Goal: Information Seeking & Learning: Learn about a topic

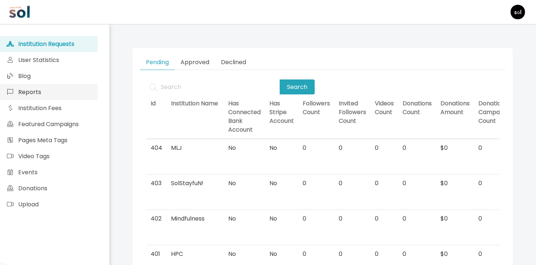
click at [32, 84] on link "Reports" at bounding box center [49, 92] width 98 height 16
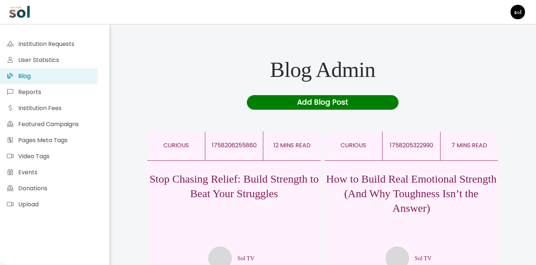
click at [221, 193] on p "Stop Chasing Relief: Build Strength to Beat Your Struggles" at bounding box center [234, 186] width 174 height 29
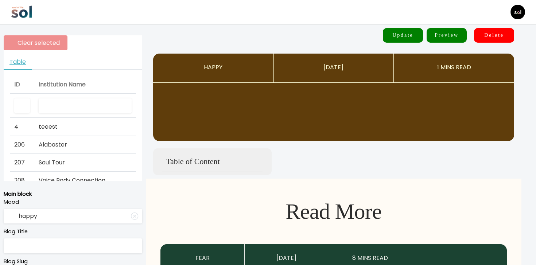
type input "curious"
type input "Stop Chasing Relief: Build Strength to Beat Your Struggles"
type textarea "The real problem isn't your emotions—it's the weak emotional muscle causing the…"
type input "Sol TV"
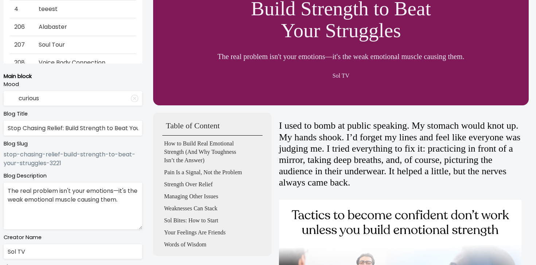
scroll to position [134, 0]
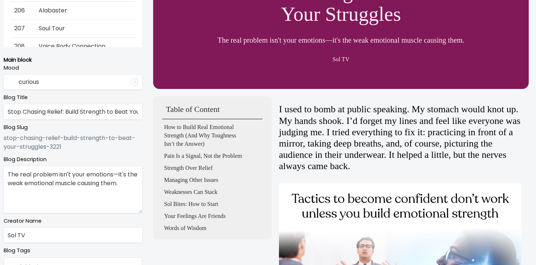
click at [79, 112] on input "Stop Chasing Relief: Build Strength to Beat Your Struggles" at bounding box center [73, 111] width 139 height 15
click at [125, 114] on input "Stop Chasing Relief: Build Strength to Beat Your Struggles" at bounding box center [73, 111] width 139 height 15
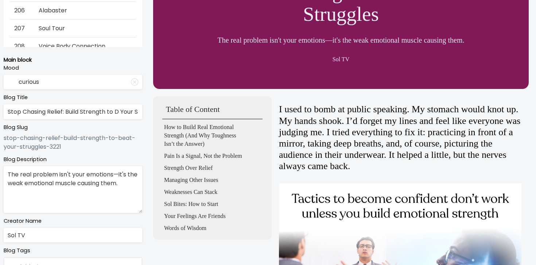
type input "Stop Chasing Relief: Build Strength to D Your Struggles"
type textarea "The real problem isn't your emotions—it's the weak emotional muscle causing the…"
click at [120, 111] on input "Stop Chasing Relief: Build Strength to D Your Struggles" at bounding box center [73, 111] width 139 height 15
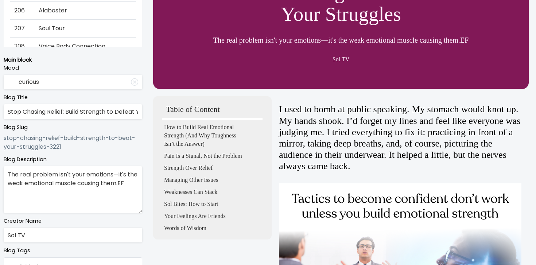
type input "Stop Chasing Relief: Build Strength to Defeat Your Struggles"
click at [128, 182] on textarea "The real problem isn't your emotions—it's the weak emotional muscle causing the…" at bounding box center [73, 189] width 139 height 47
click at [46, 175] on textarea "The real problem isn't your emotions—it's the weak emotional muscle causing the…" at bounding box center [73, 189] width 139 height 47
click at [82, 185] on textarea "The real issue isn't your emotions—it's the weak emotional muscle causing them." at bounding box center [73, 189] width 139 height 47
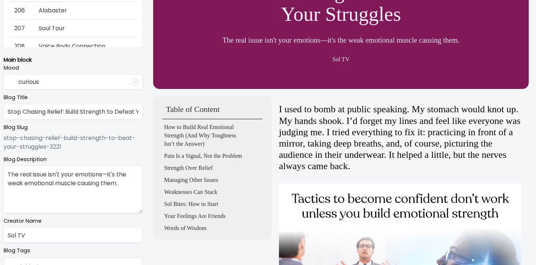
click at [82, 185] on textarea "The real issue isn't your emotions—it's the weak emotional muscle causing them." at bounding box center [73, 189] width 139 height 47
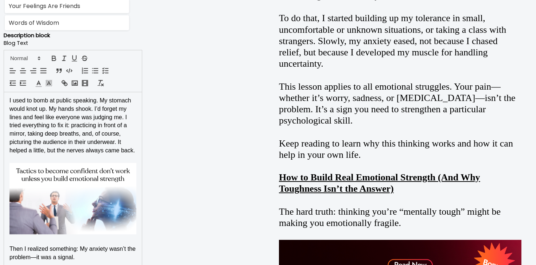
scroll to position [682, 0]
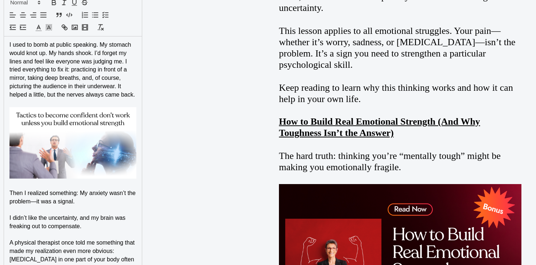
type textarea "The real issue isn't your emotions—it's the weak emotional muscle behind them."
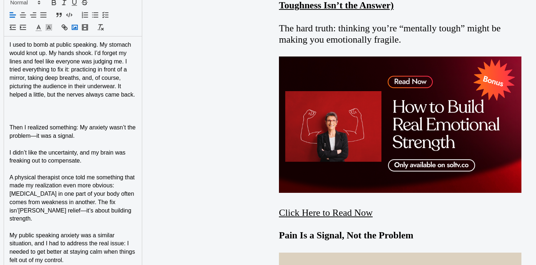
click at [76, 25] on rect "button" at bounding box center [74, 27] width 5 height 4
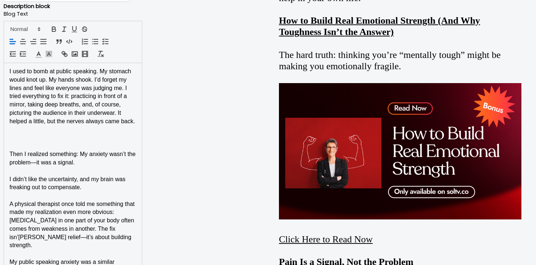
scroll to position [654, 0]
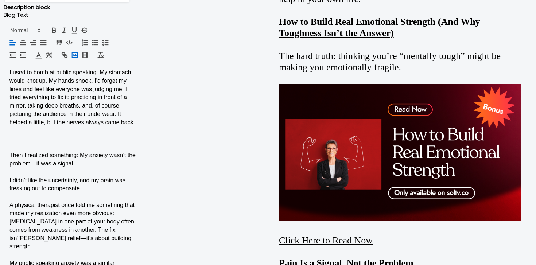
click at [75, 57] on rect "button" at bounding box center [74, 55] width 5 height 4
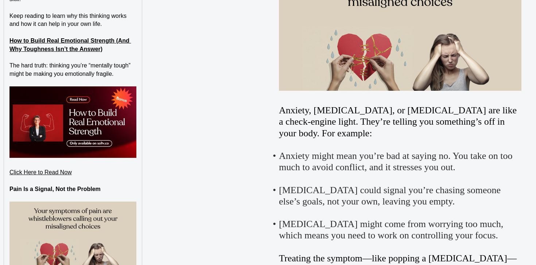
scroll to position [1194, 0]
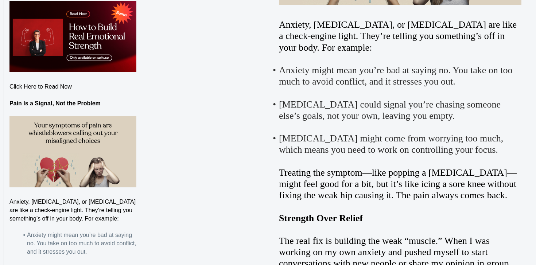
click at [136, 160] on img at bounding box center [72, 151] width 127 height 71
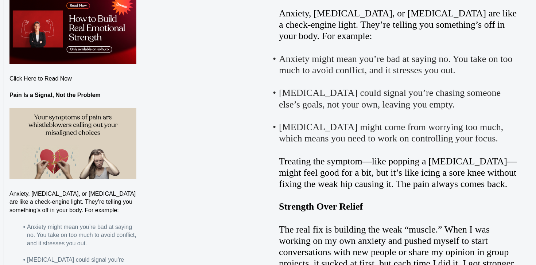
scroll to position [1185, 0]
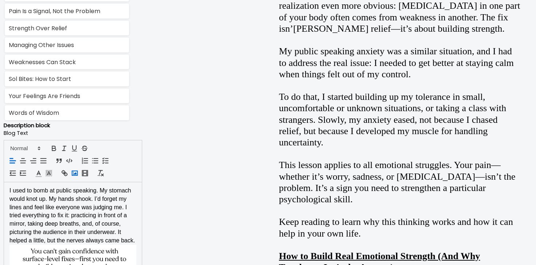
click at [76, 174] on icon "button" at bounding box center [75, 173] width 8 height 8
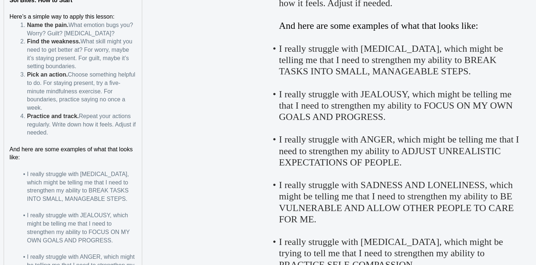
scroll to position [1951, 0]
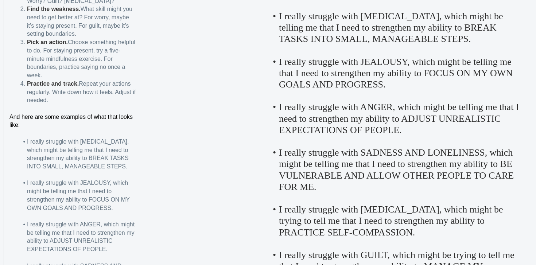
click at [101, 159] on span "I really struggle with PROCRASTINATION, which might be telling me that I need t…" at bounding box center [79, 154] width 104 height 31
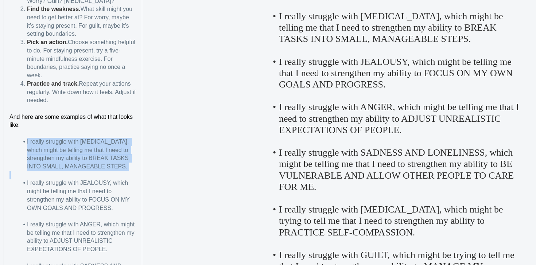
click at [101, 159] on span "I really struggle with PROCRASTINATION, which might be telling me that I need t…" at bounding box center [79, 154] width 104 height 31
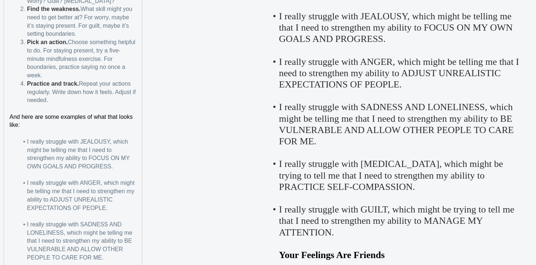
click at [36, 140] on span "I really struggle with JEALOUSY, which might be telling me that I need to stren…" at bounding box center [79, 154] width 104 height 31
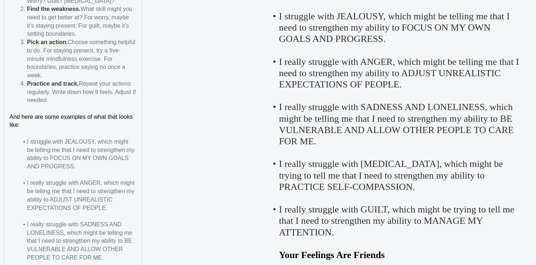
click at [39, 184] on span "I really struggle with ANGER, which might be telling me that I need to strength…" at bounding box center [81, 195] width 109 height 31
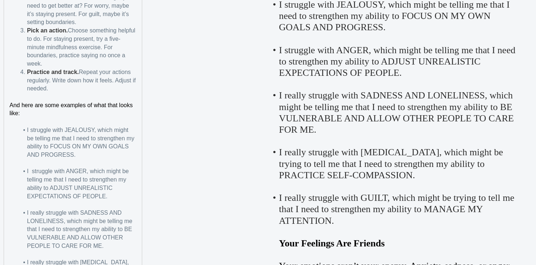
scroll to position [1978, 0]
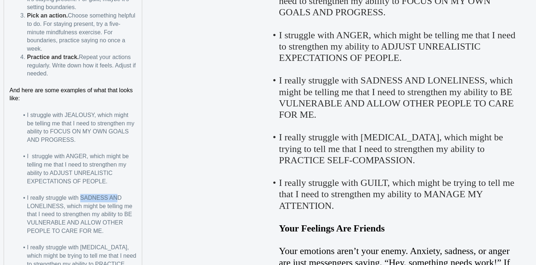
drag, startPoint x: 80, startPoint y: 197, endPoint x: 119, endPoint y: 197, distance: 39.4
click at [119, 197] on span "I really struggle with SADNESS AND LONELINESS, which might be telling me that I…" at bounding box center [80, 214] width 107 height 39
click at [123, 198] on span "I really struggle with SADNESS AND LONELINESS, which might be telling me that I…" at bounding box center [80, 214] width 107 height 39
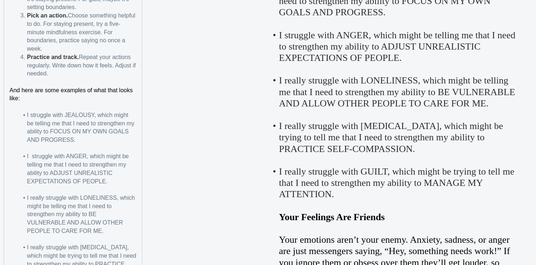
click at [40, 199] on span "I really struggle with LONELINESS, which might be telling me that I need to str…" at bounding box center [82, 214] width 110 height 39
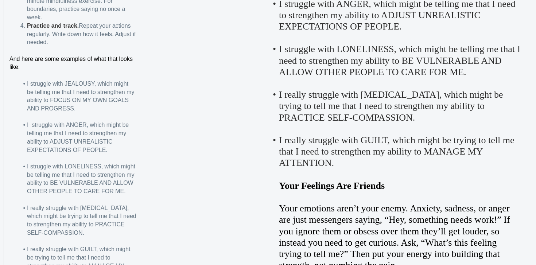
scroll to position [2011, 0]
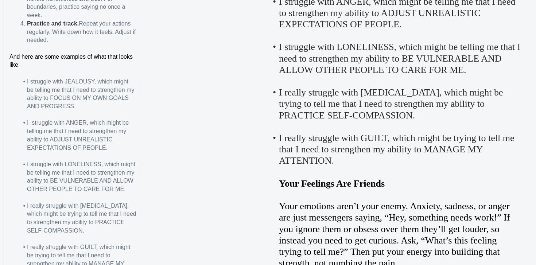
click at [40, 206] on span "I really struggle with PERFECTIONISM, which might be trying to tell me that I n…" at bounding box center [82, 218] width 111 height 31
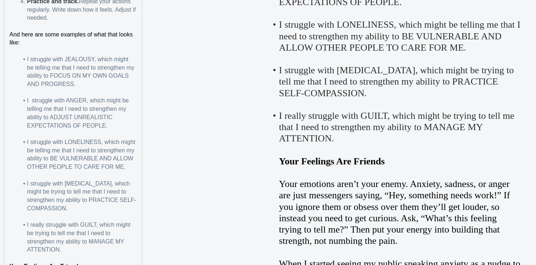
scroll to position [2044, 0]
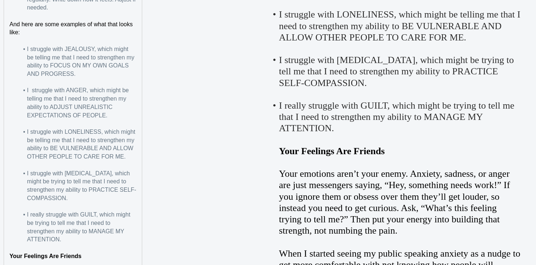
click at [39, 212] on span "I really struggle with GUILT, which might be trying to tell me that I need to s…" at bounding box center [79, 227] width 105 height 31
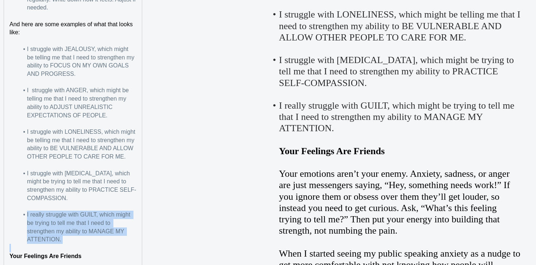
click at [39, 212] on span "I really struggle with GUILT, which might be trying to tell me that I need to s…" at bounding box center [79, 227] width 105 height 31
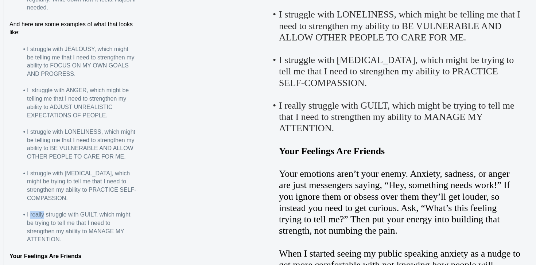
click at [39, 212] on span "I really struggle with GUILT, which might be trying to tell me that I need to s…" at bounding box center [79, 227] width 105 height 31
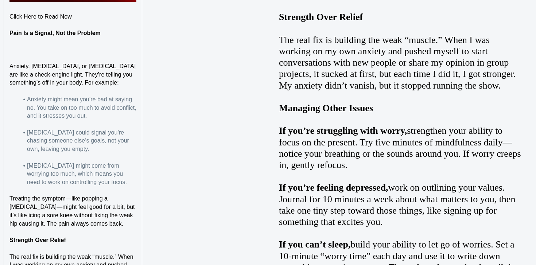
click at [120, 50] on p at bounding box center [72, 50] width 127 height 8
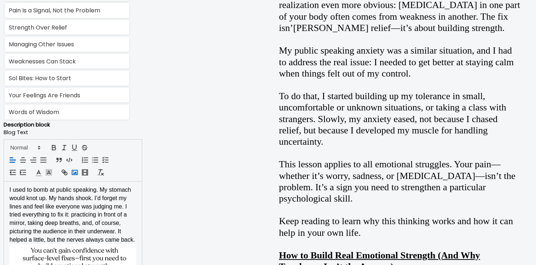
click at [71, 170] on icon "button" at bounding box center [75, 173] width 8 height 8
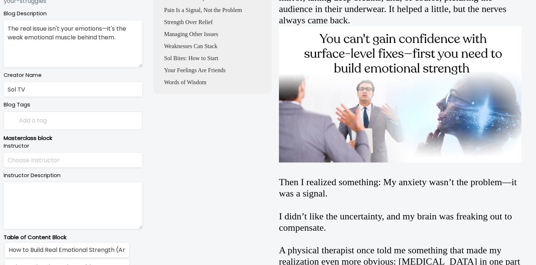
scroll to position [0, 0]
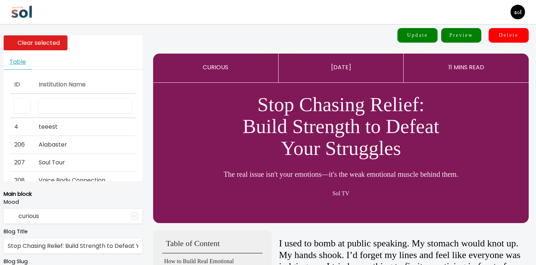
click at [100, 109] on input "text" at bounding box center [85, 105] width 93 height 15
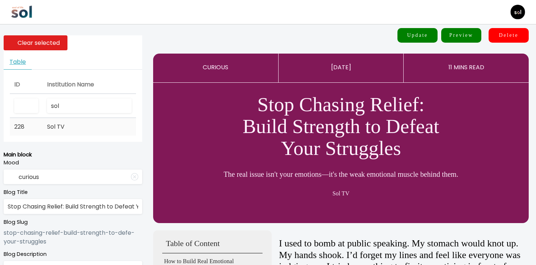
type input "sol"
click at [73, 131] on td "Sol TV" at bounding box center [89, 127] width 93 height 18
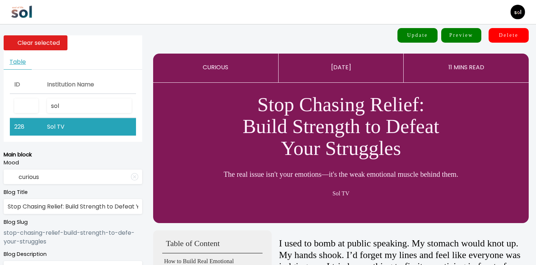
click at [429, 37] on button "Update" at bounding box center [418, 35] width 40 height 15
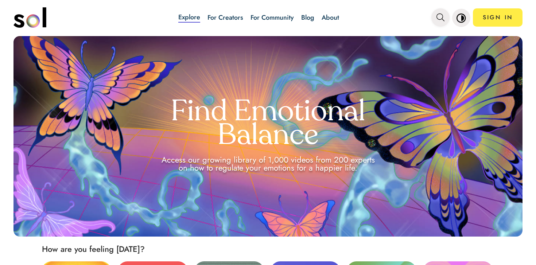
click at [440, 20] on icon "main navigation" at bounding box center [441, 17] width 8 height 8
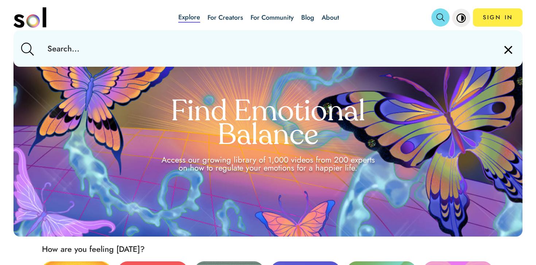
click at [371, 35] on input "text" at bounding box center [268, 48] width 453 height 36
type input "value"
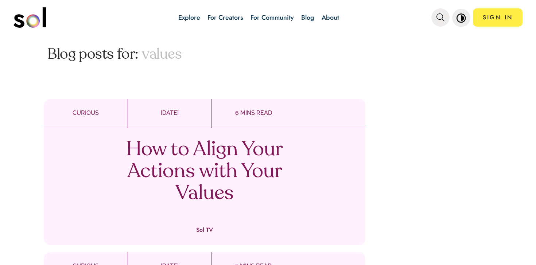
scroll to position [217, 0]
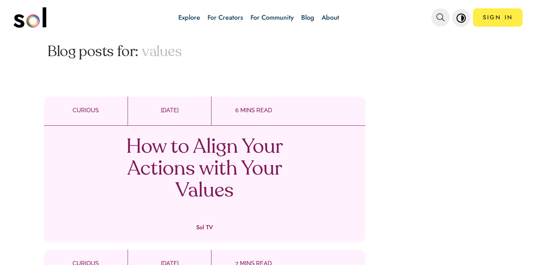
click at [220, 168] on p "How to Align Your Actions with Your Values" at bounding box center [204, 170] width 215 height 66
click at [216, 157] on p "How to Align Your Actions with Your Values" at bounding box center [204, 170] width 215 height 66
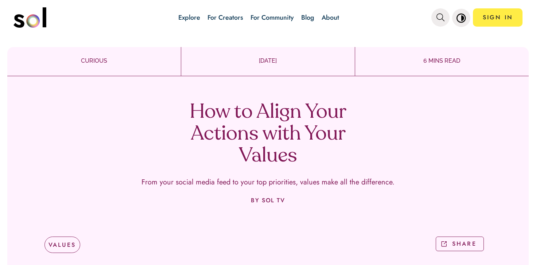
click at [437, 27] on div "SIGN IN" at bounding box center [476, 18] width 91 height 26
click at [437, 20] on icon "main navigation" at bounding box center [441, 17] width 8 height 8
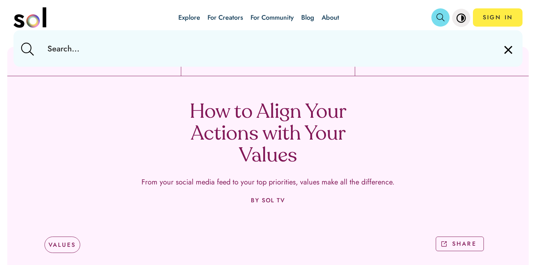
click at [397, 44] on input "text" at bounding box center [268, 48] width 453 height 36
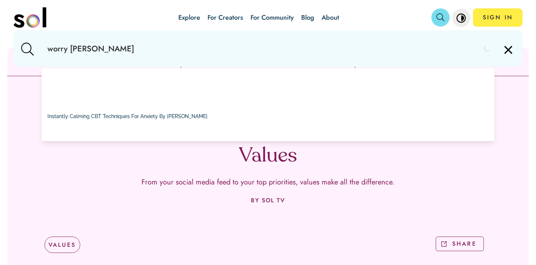
type input "worry time"
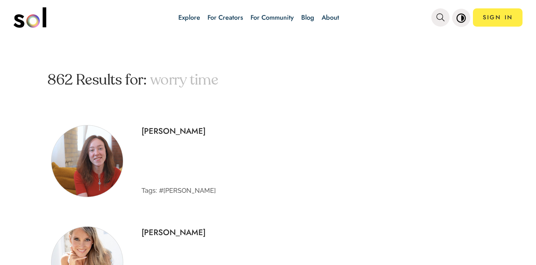
scroll to position [36, 0]
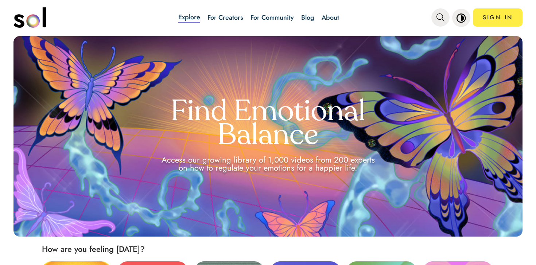
click at [301, 24] on div "Explore For Creators For Community Blog About" at bounding box center [259, 18] width 262 height 26
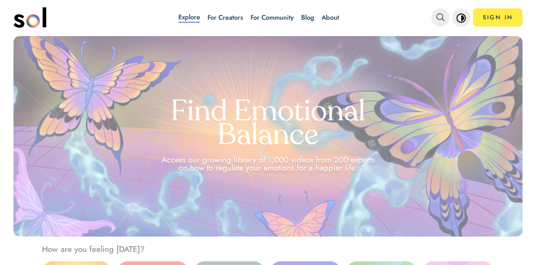
click at [308, 16] on link "Blog" at bounding box center [307, 17] width 13 height 9
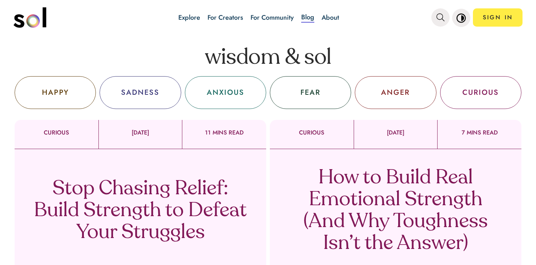
click at [179, 177] on div "Stop Chasing Relief: Build Strength to Defeat Your Struggles Sol TV" at bounding box center [141, 220] width 252 height 142
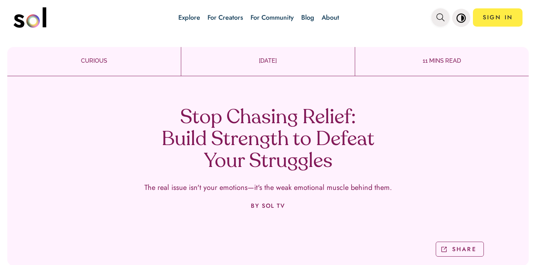
click at [444, 23] on span "main navigation" at bounding box center [441, 18] width 8 height 12
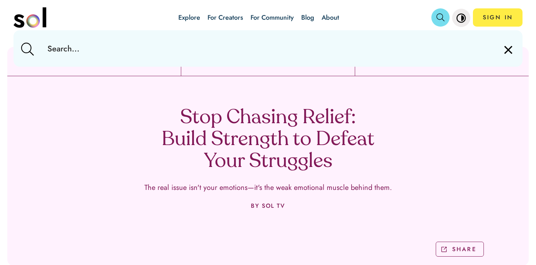
click at [407, 43] on input "text" at bounding box center [268, 48] width 453 height 36
click at [285, 39] on input "text" at bounding box center [268, 48] width 453 height 36
type input "worry time"
